Goal: Transaction & Acquisition: Purchase product/service

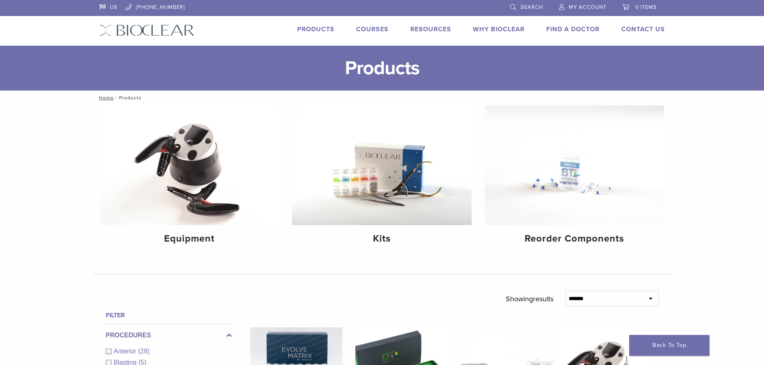
click at [592, 8] on span "My Account" at bounding box center [587, 7] width 38 height 6
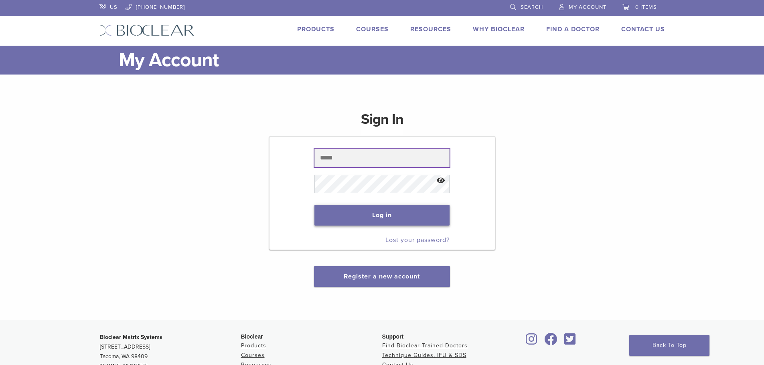
type input "**********"
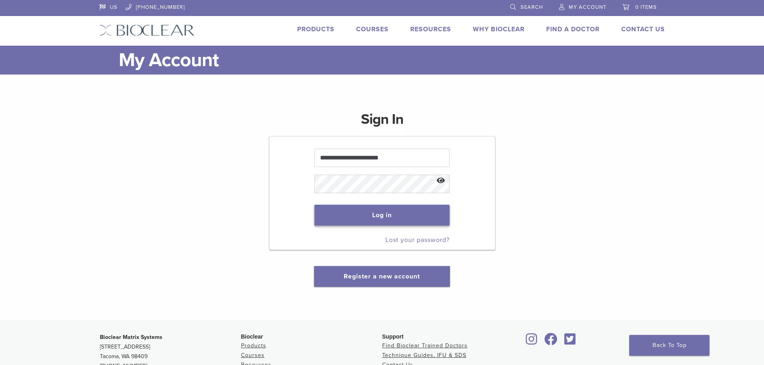
click at [392, 216] on button "Log in" at bounding box center [381, 215] width 135 height 21
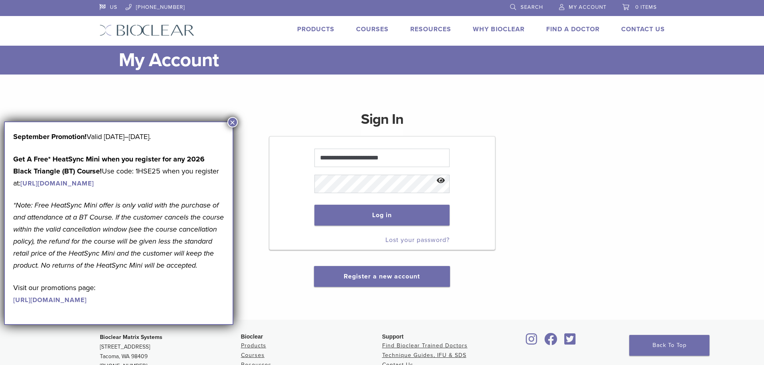
click at [230, 122] on button "×" at bounding box center [232, 122] width 10 height 10
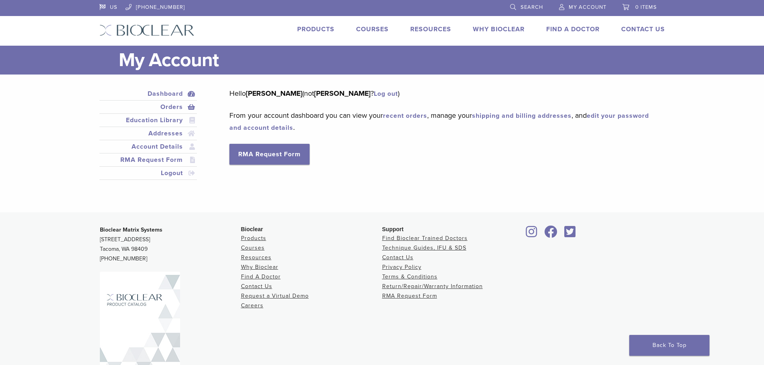
click at [171, 106] on link "Orders" at bounding box center [148, 107] width 95 height 10
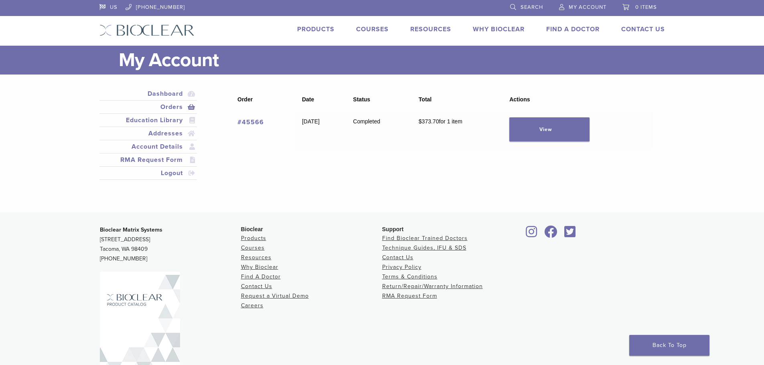
click at [251, 121] on link "#45566" at bounding box center [250, 122] width 26 height 8
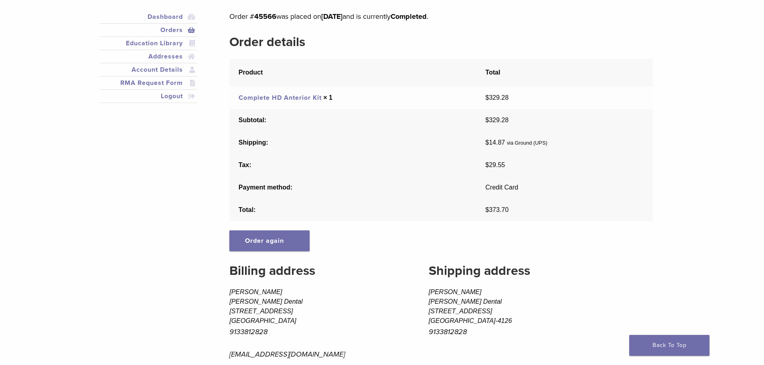
scroll to position [80, 0]
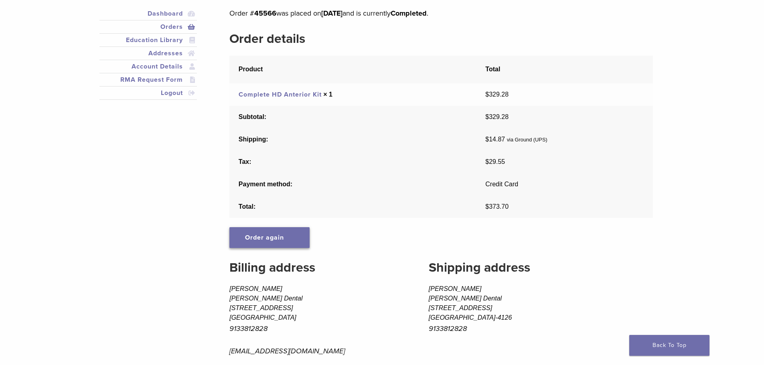
click at [278, 239] on link "Order again" at bounding box center [269, 237] width 80 height 21
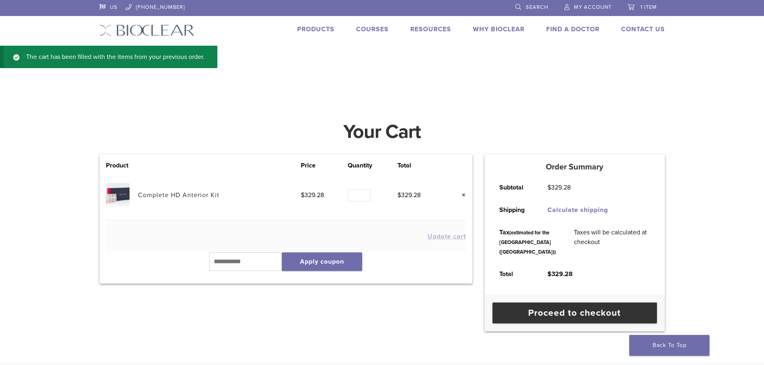
click at [322, 26] on link "Products" at bounding box center [315, 29] width 37 height 8
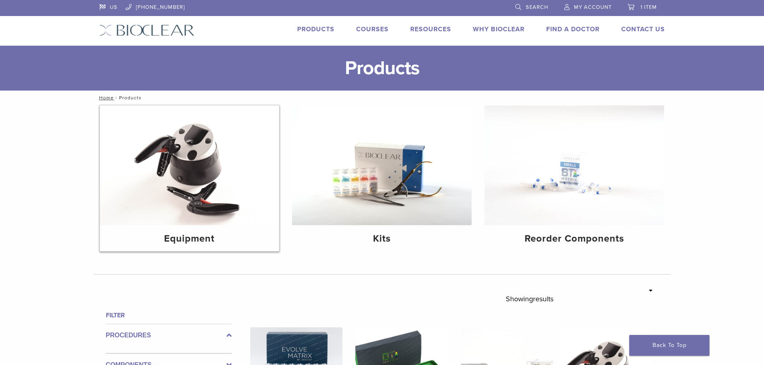
click at [198, 180] on img at bounding box center [190, 165] width 180 height 120
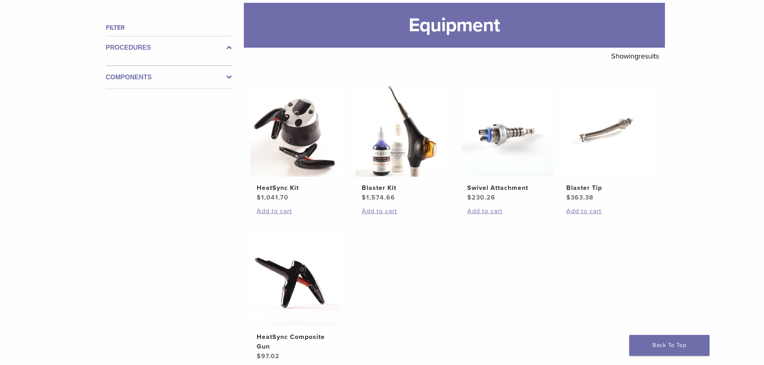
scroll to position [120, 0]
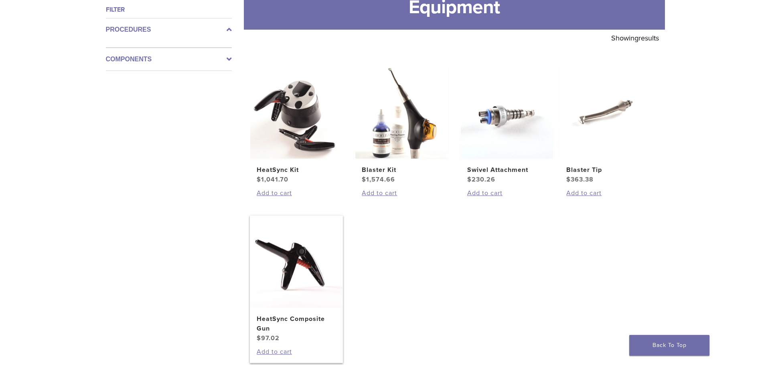
click at [285, 257] on img at bounding box center [296, 262] width 92 height 92
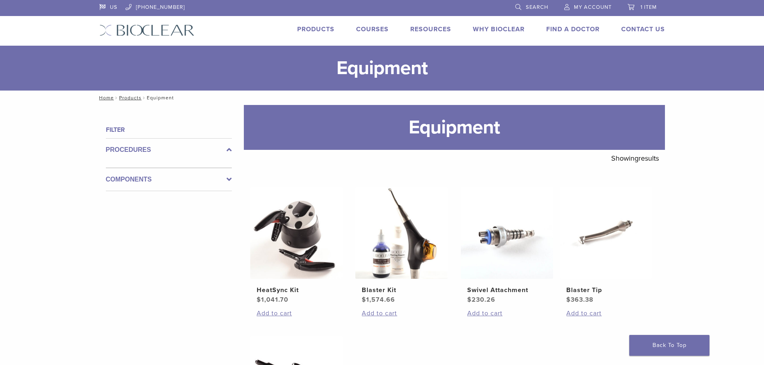
click at [147, 181] on label "Components" at bounding box center [169, 180] width 126 height 10
click at [228, 173] on icon at bounding box center [228, 173] width 5 height 10
click at [228, 149] on icon at bounding box center [228, 150] width 5 height 10
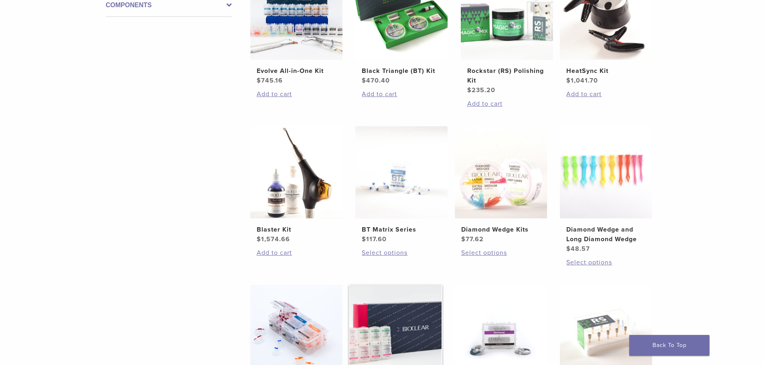
scroll to position [321, 0]
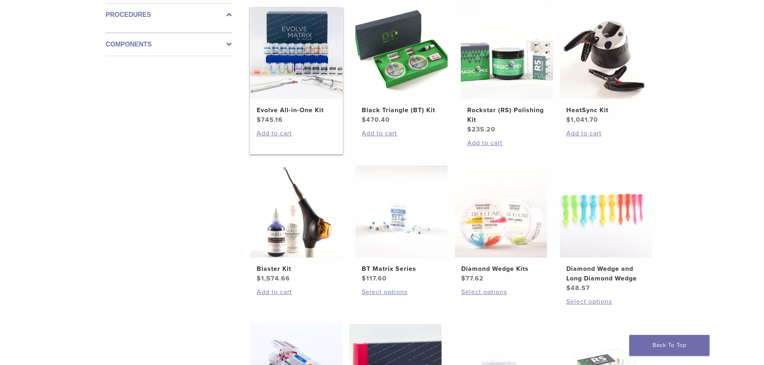
click at [299, 89] on img at bounding box center [296, 53] width 92 height 92
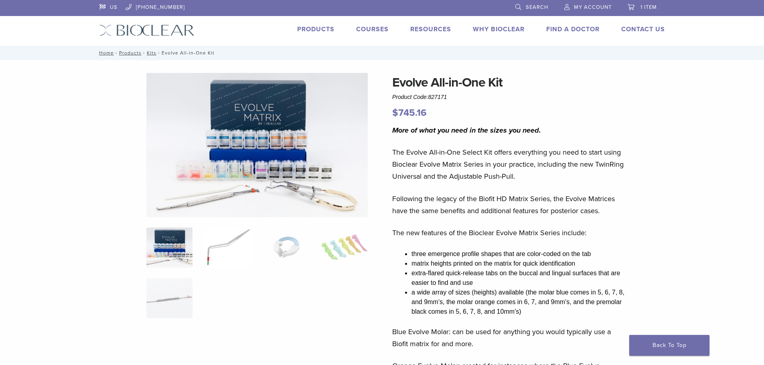
click at [230, 249] on img at bounding box center [227, 248] width 46 height 40
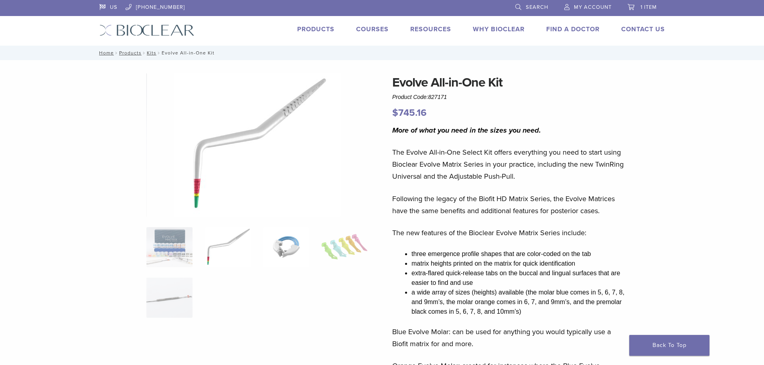
click at [283, 247] on img at bounding box center [286, 247] width 46 height 40
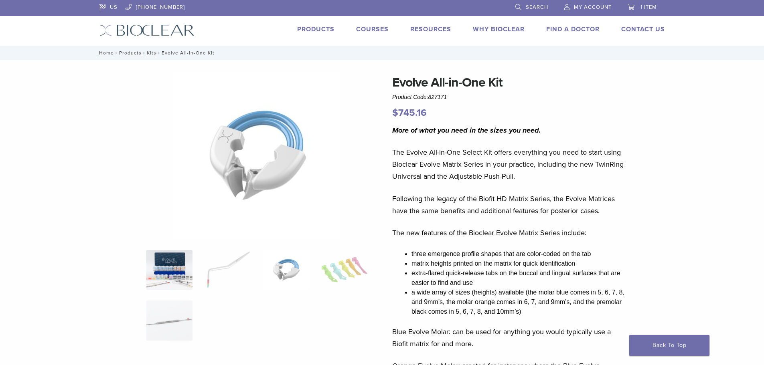
click at [163, 276] on img at bounding box center [169, 270] width 46 height 40
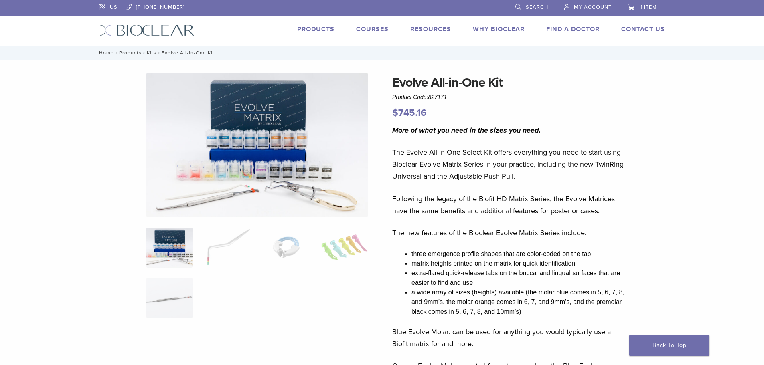
click at [242, 187] on img at bounding box center [256, 145] width 221 height 144
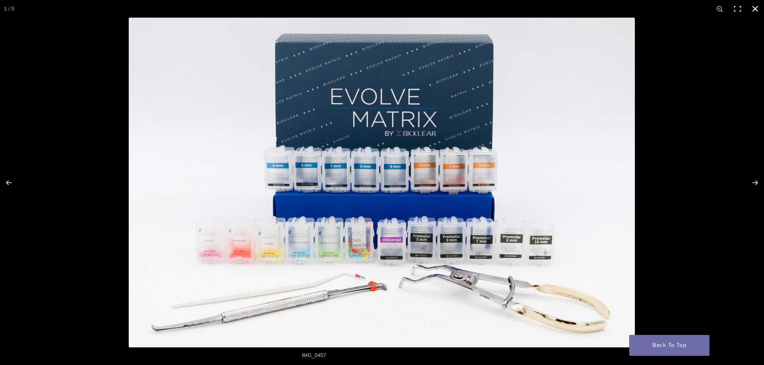
click at [689, 193] on div at bounding box center [511, 200] width 764 height 365
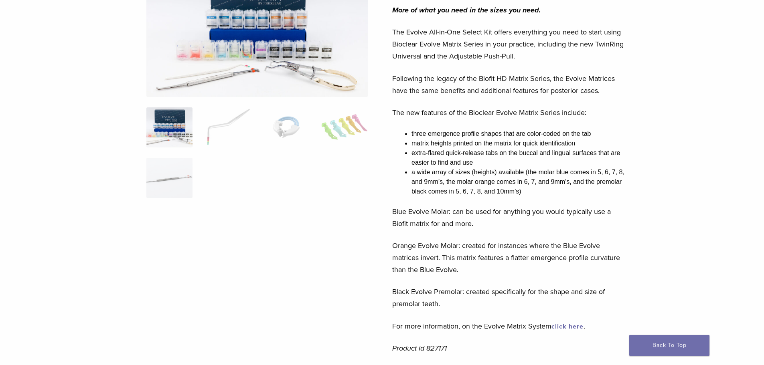
scroll to position [80, 0]
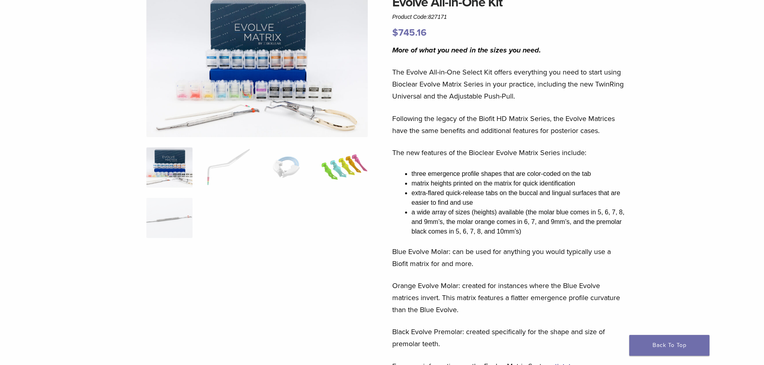
click at [330, 164] on img at bounding box center [344, 168] width 46 height 40
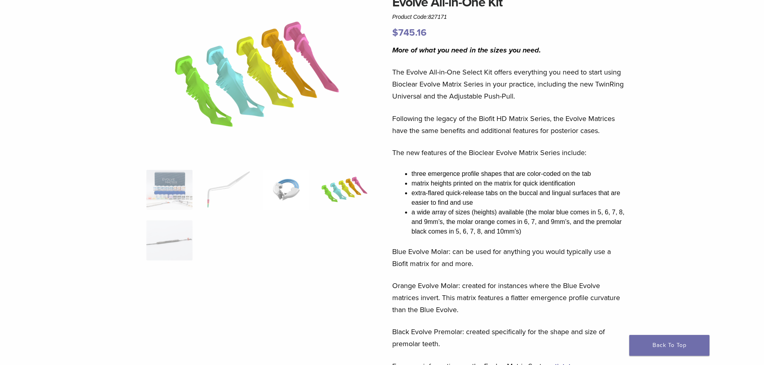
click at [293, 191] on img at bounding box center [286, 190] width 46 height 40
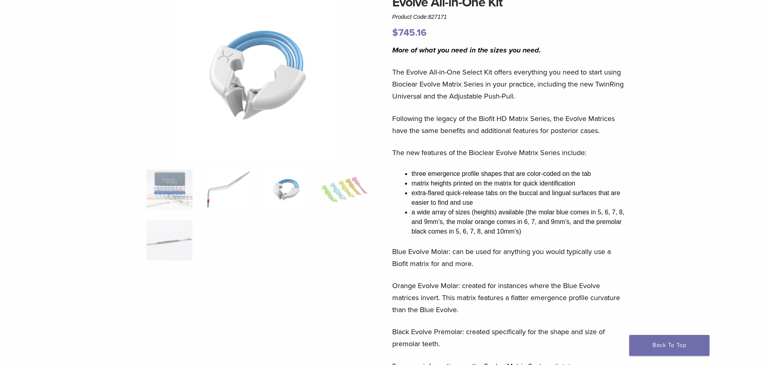
click at [224, 192] on img at bounding box center [227, 190] width 46 height 40
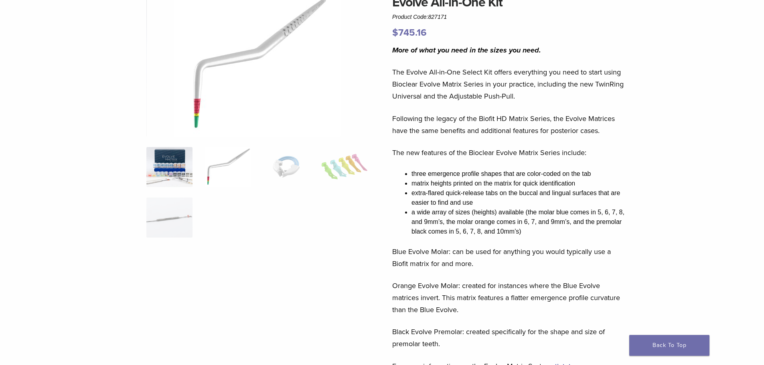
click at [170, 167] on img at bounding box center [169, 167] width 46 height 40
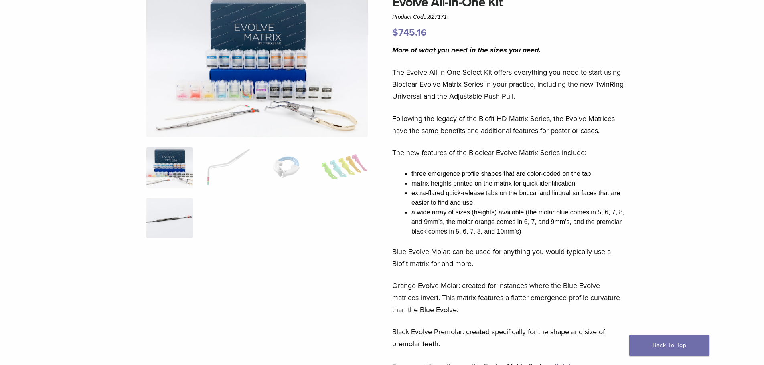
click at [168, 213] on img at bounding box center [169, 218] width 46 height 40
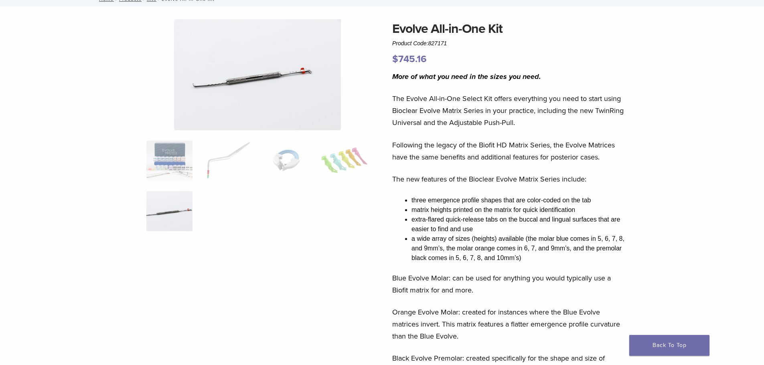
scroll to position [40, 0]
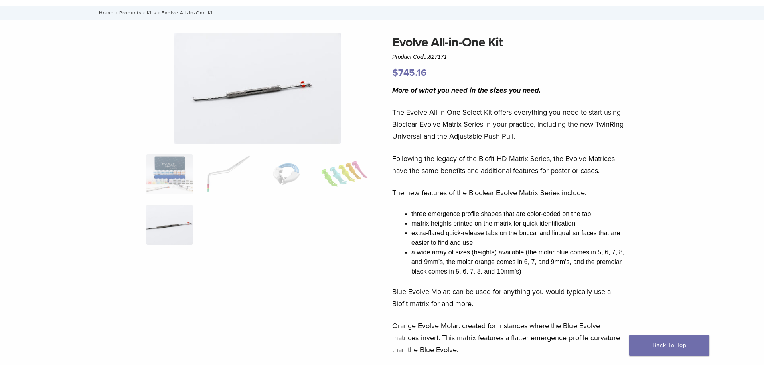
click at [251, 96] on img at bounding box center [257, 88] width 167 height 111
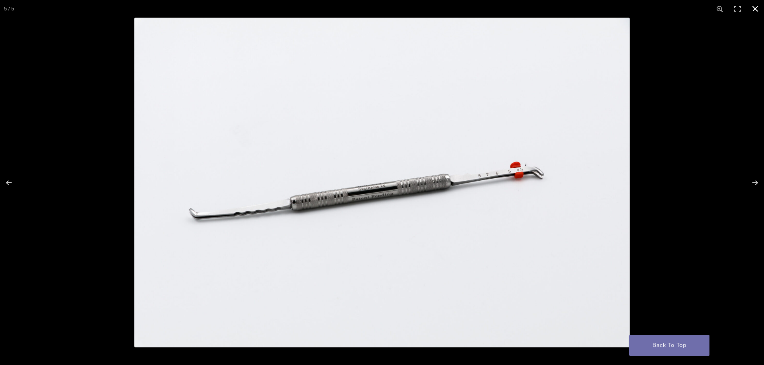
click at [632, 150] on div at bounding box center [516, 200] width 764 height 365
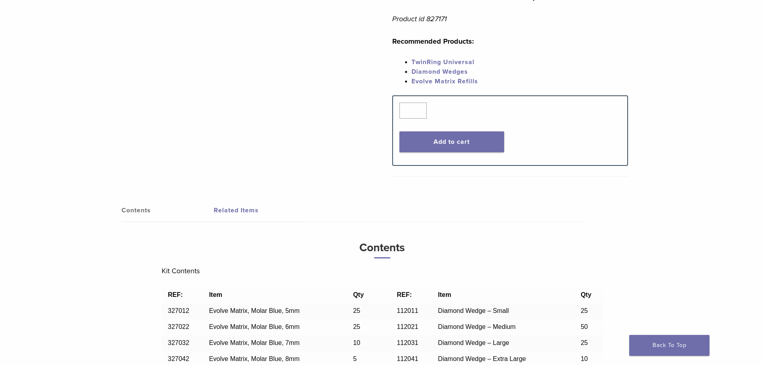
scroll to position [561, 0]
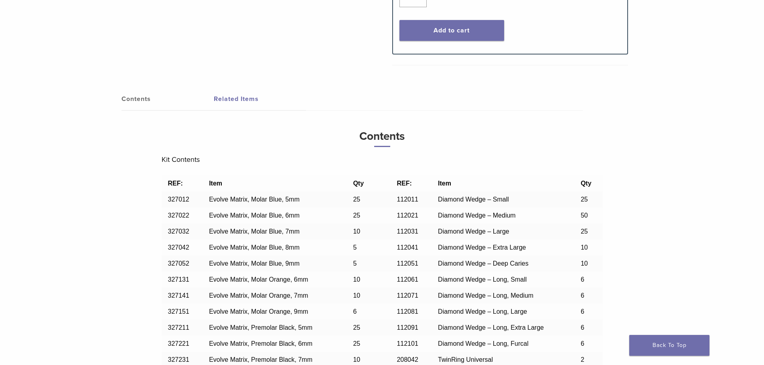
click at [234, 97] on link "Related Items" at bounding box center [260, 99] width 92 height 22
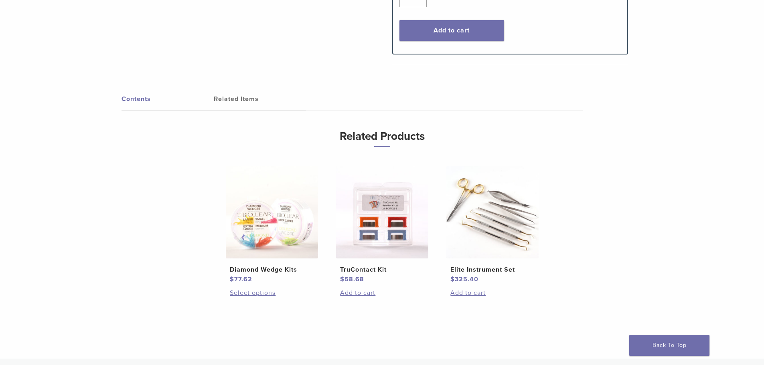
click at [485, 224] on img at bounding box center [492, 212] width 92 height 92
